Goal: Find specific page/section: Find specific page/section

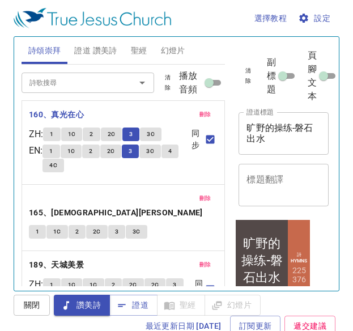
click at [90, 131] on button "2" at bounding box center [91, 135] width 17 height 14
click at [93, 132] on span "2" at bounding box center [91, 134] width 3 height 10
click at [93, 134] on span "2" at bounding box center [91, 134] width 3 height 10
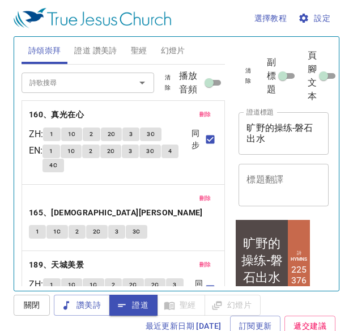
click at [100, 51] on span "證道 讚美詩" at bounding box center [95, 51] width 43 height 14
click at [95, 42] on button "證道 讚美詩" at bounding box center [96, 50] width 56 height 27
click at [95, 52] on span "證道 讚美詩" at bounding box center [95, 51] width 43 height 14
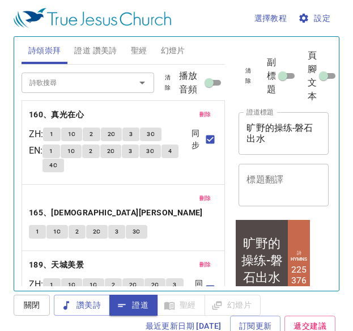
click at [95, 52] on span "證道 讚美詩" at bounding box center [95, 51] width 43 height 14
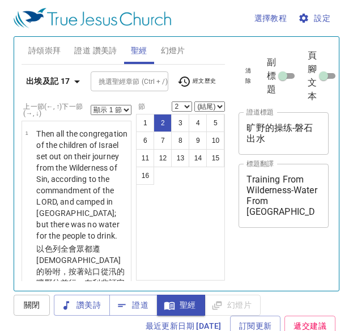
select select "2"
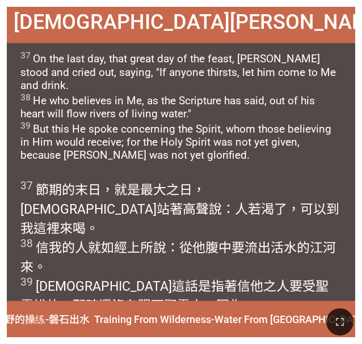
click at [311, 125] on span "37 On the last day, that great day of the feast, [PERSON_NAME] stood and cried …" at bounding box center [180, 106] width 321 height 112
